Goal: Task Accomplishment & Management: Use online tool/utility

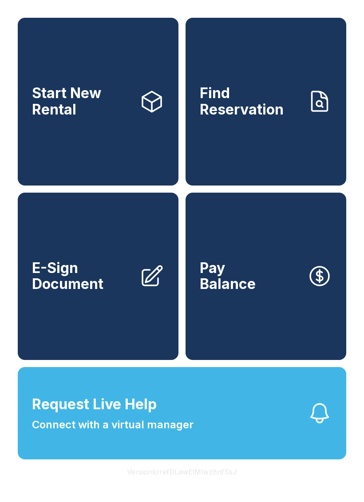
click at [78, 268] on link "E-Sign Document" at bounding box center [98, 277] width 161 height 168
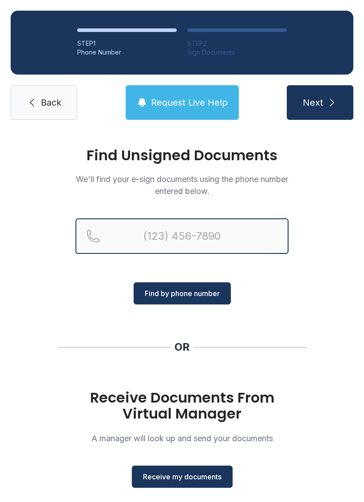
click at [128, 240] on input "Reservation phone number" at bounding box center [181, 235] width 213 height 35
type input "[PHONE_NUMBER]"
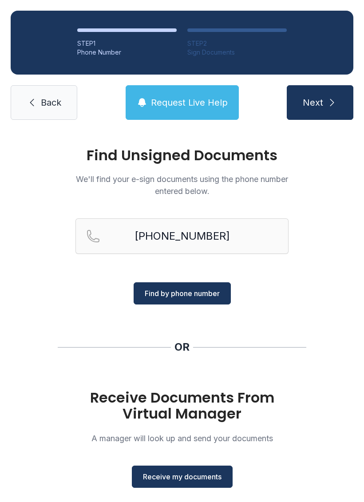
click at [208, 291] on span "Find by phone number" at bounding box center [182, 293] width 75 height 11
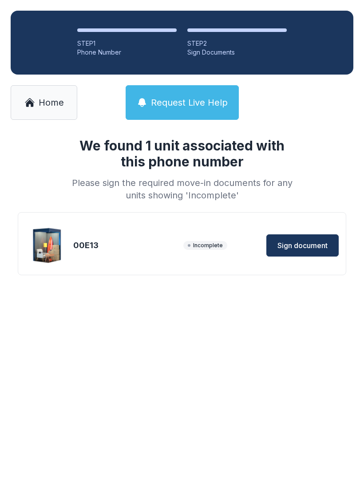
click at [196, 240] on div "Incomplete Sign document" at bounding box center [260, 245] width 155 height 22
click at [195, 254] on div "Incomplete Sign document" at bounding box center [260, 245] width 155 height 22
click at [42, 258] on img at bounding box center [47, 245] width 43 height 43
click at [136, 437] on main "We found 1 unit associated with this phone number Please sign the required move…" at bounding box center [182, 315] width 364 height 371
click at [177, 331] on main "We found 1 unit associated with this phone number Please sign the required move…" at bounding box center [182, 315] width 364 height 371
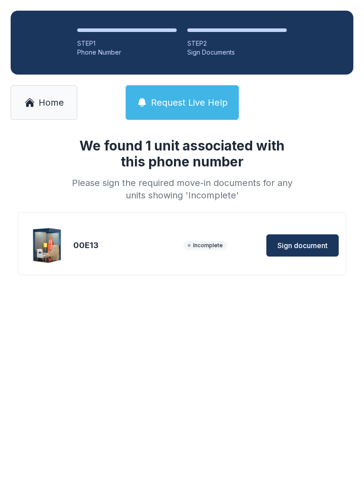
click at [177, 330] on main "We found 1 unit associated with this phone number Please sign the required move…" at bounding box center [182, 315] width 364 height 371
click at [201, 39] on div "STEP 2" at bounding box center [236, 43] width 99 height 9
click at [46, 260] on img at bounding box center [47, 245] width 43 height 43
click at [40, 240] on img at bounding box center [47, 245] width 43 height 43
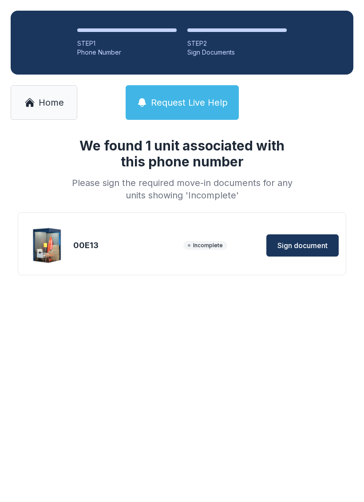
click at [52, 250] on img at bounding box center [47, 245] width 43 height 43
click at [57, 253] on img at bounding box center [47, 245] width 43 height 43
click at [55, 262] on img at bounding box center [47, 245] width 43 height 43
click at [306, 250] on span "Sign document" at bounding box center [302, 245] width 50 height 11
